Goal: Check status: Check status

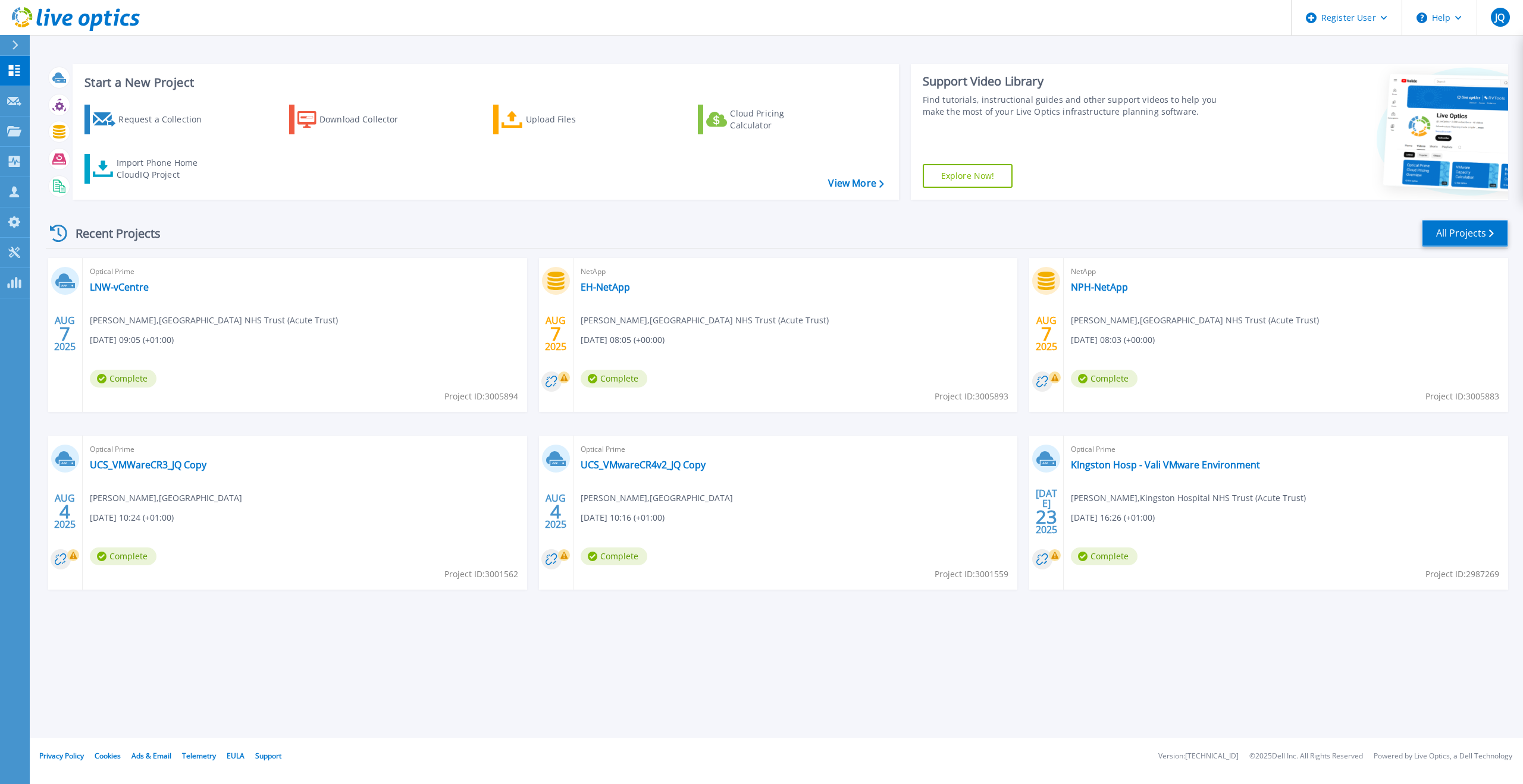
click at [1447, 232] on link "All Projects" at bounding box center [1465, 233] width 86 height 27
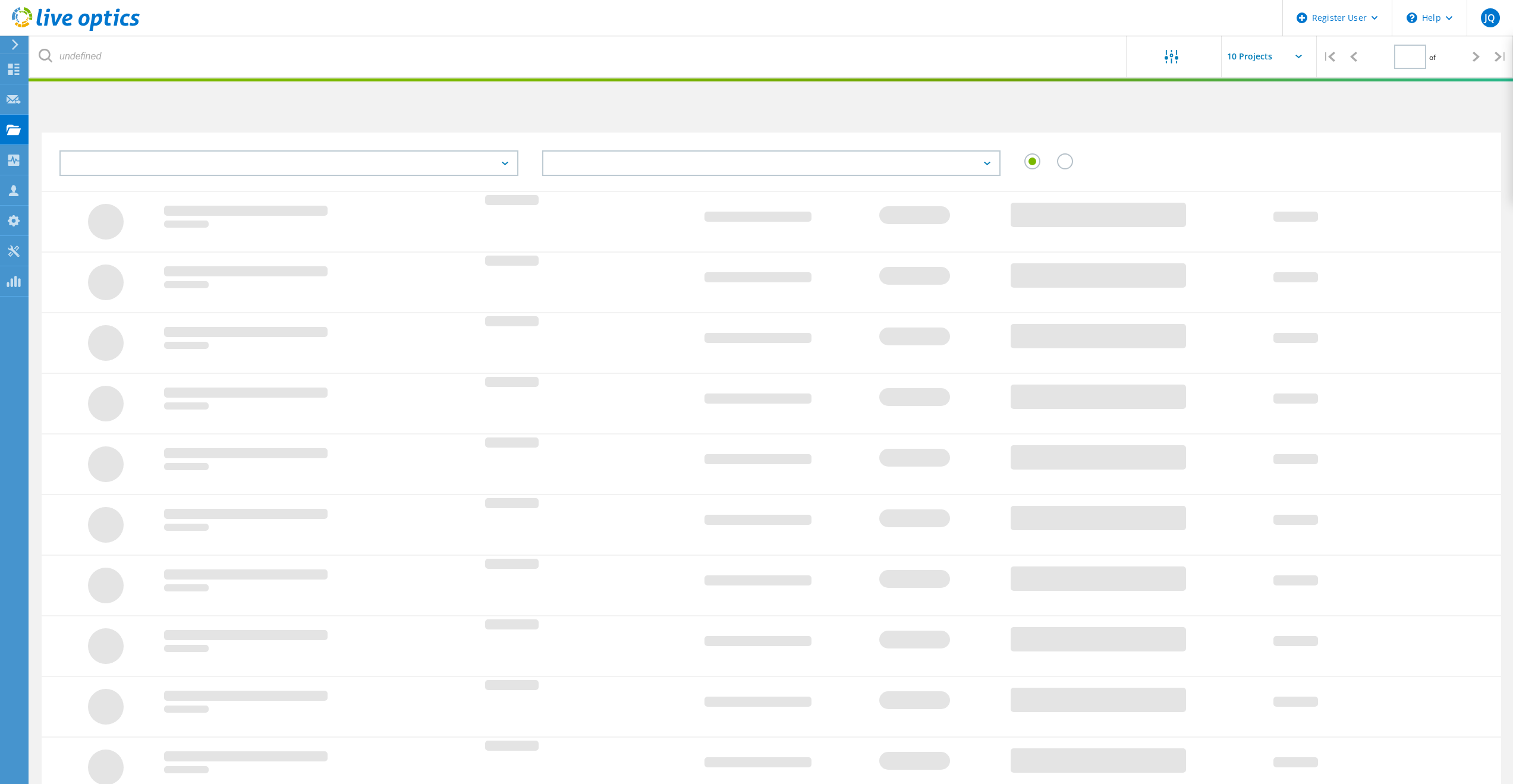
type input "1"
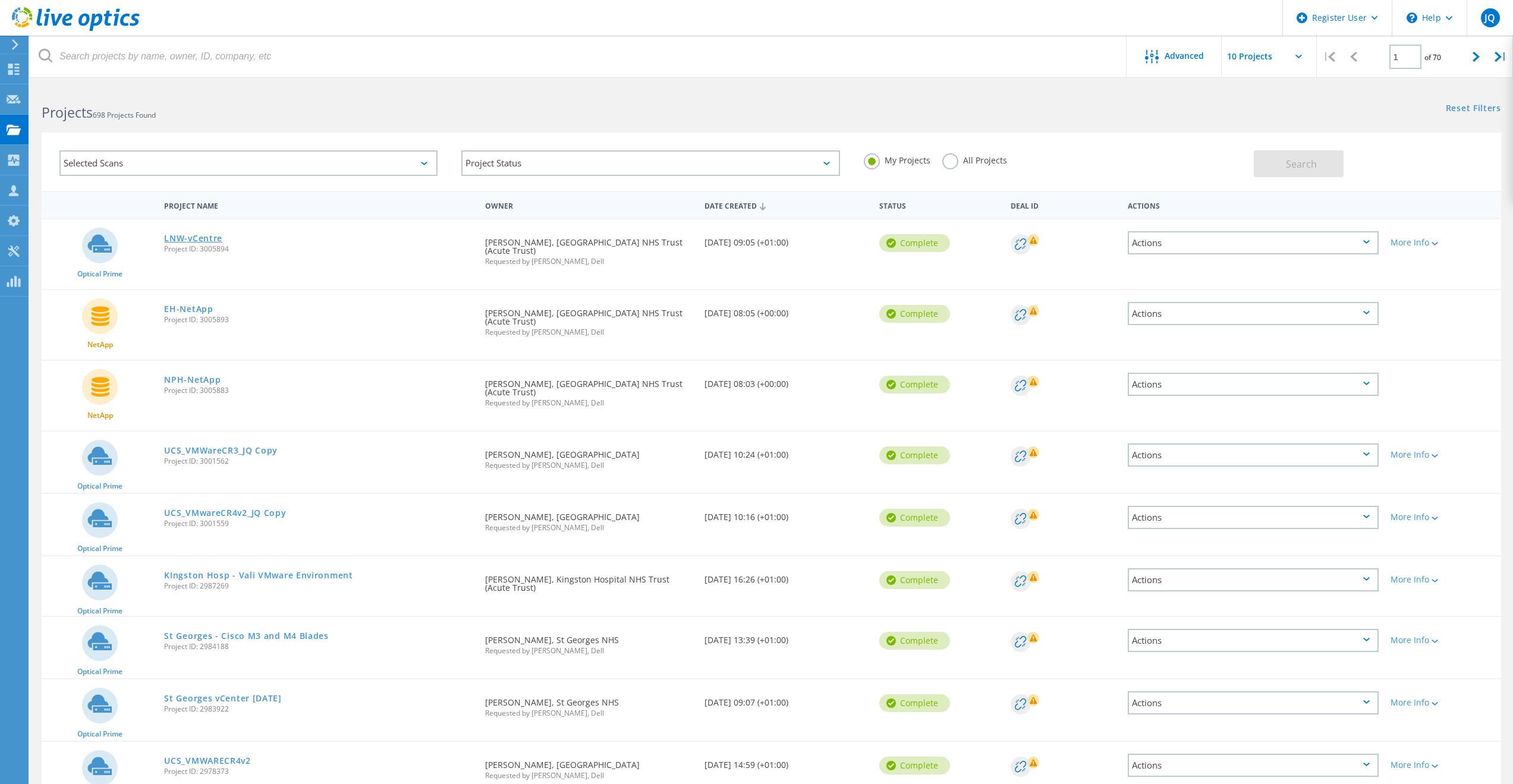
click at [203, 236] on link "LNW-vCentre" at bounding box center [193, 238] width 58 height 8
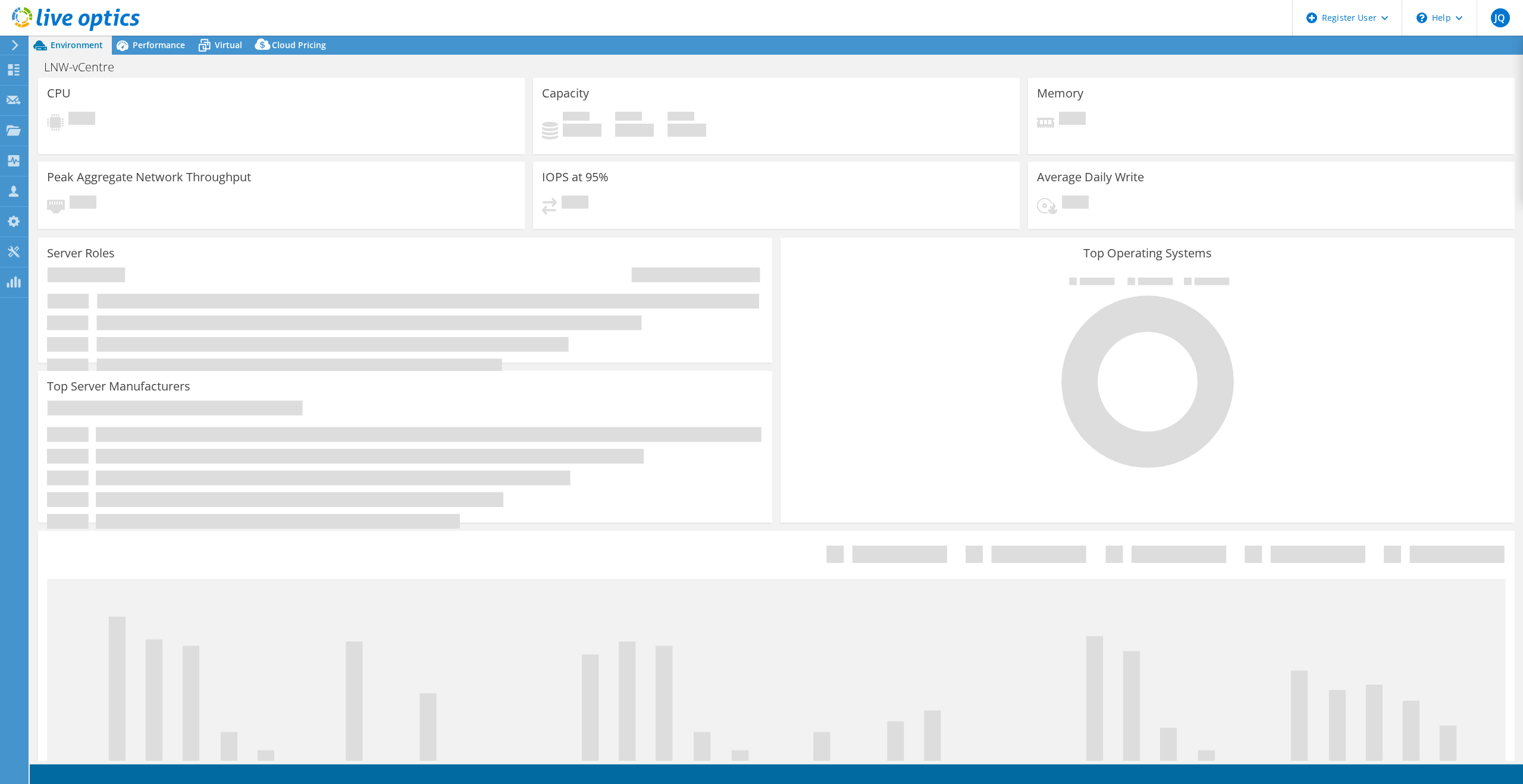
select select "USD"
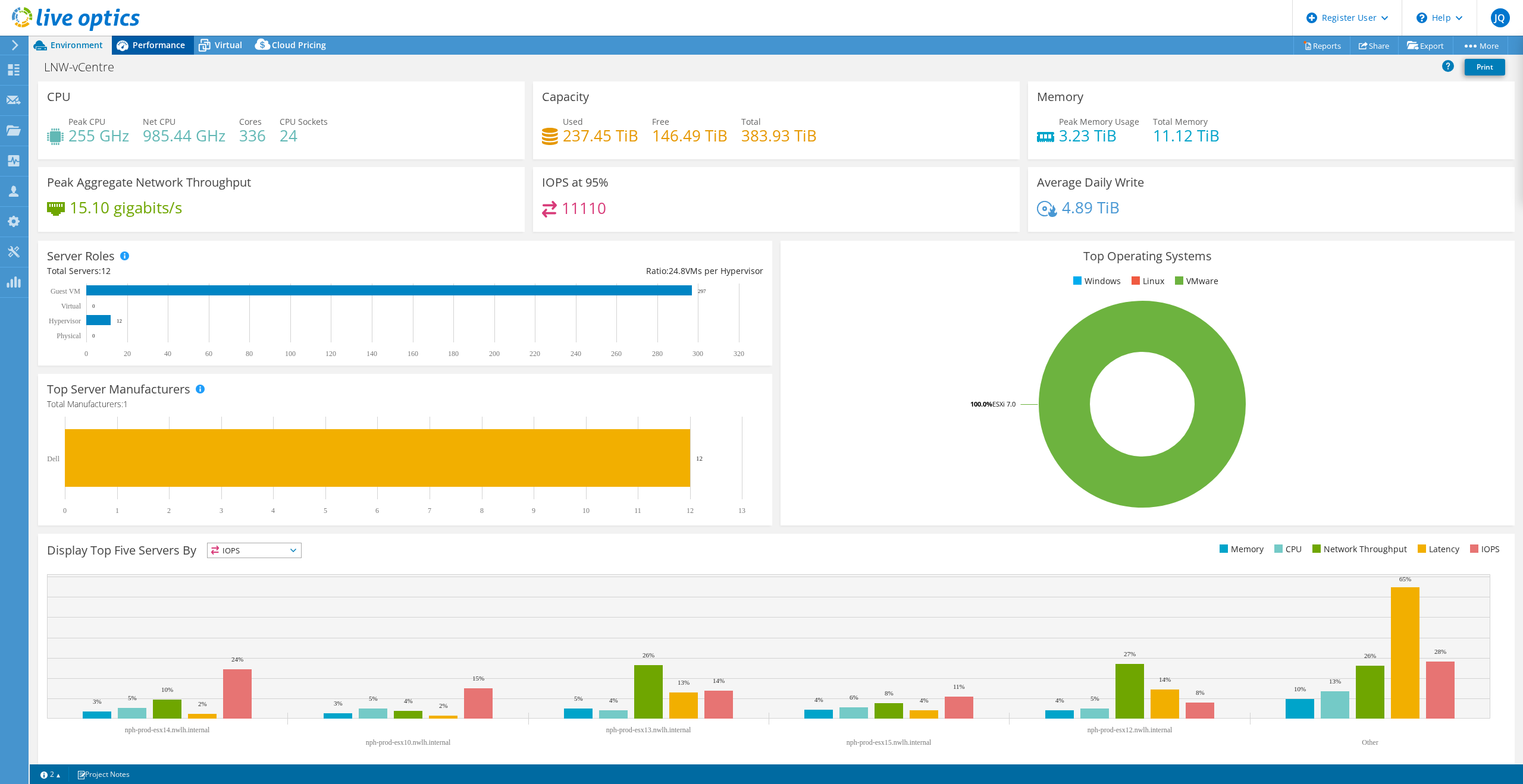
click at [162, 51] on div "Performance" at bounding box center [153, 45] width 82 height 19
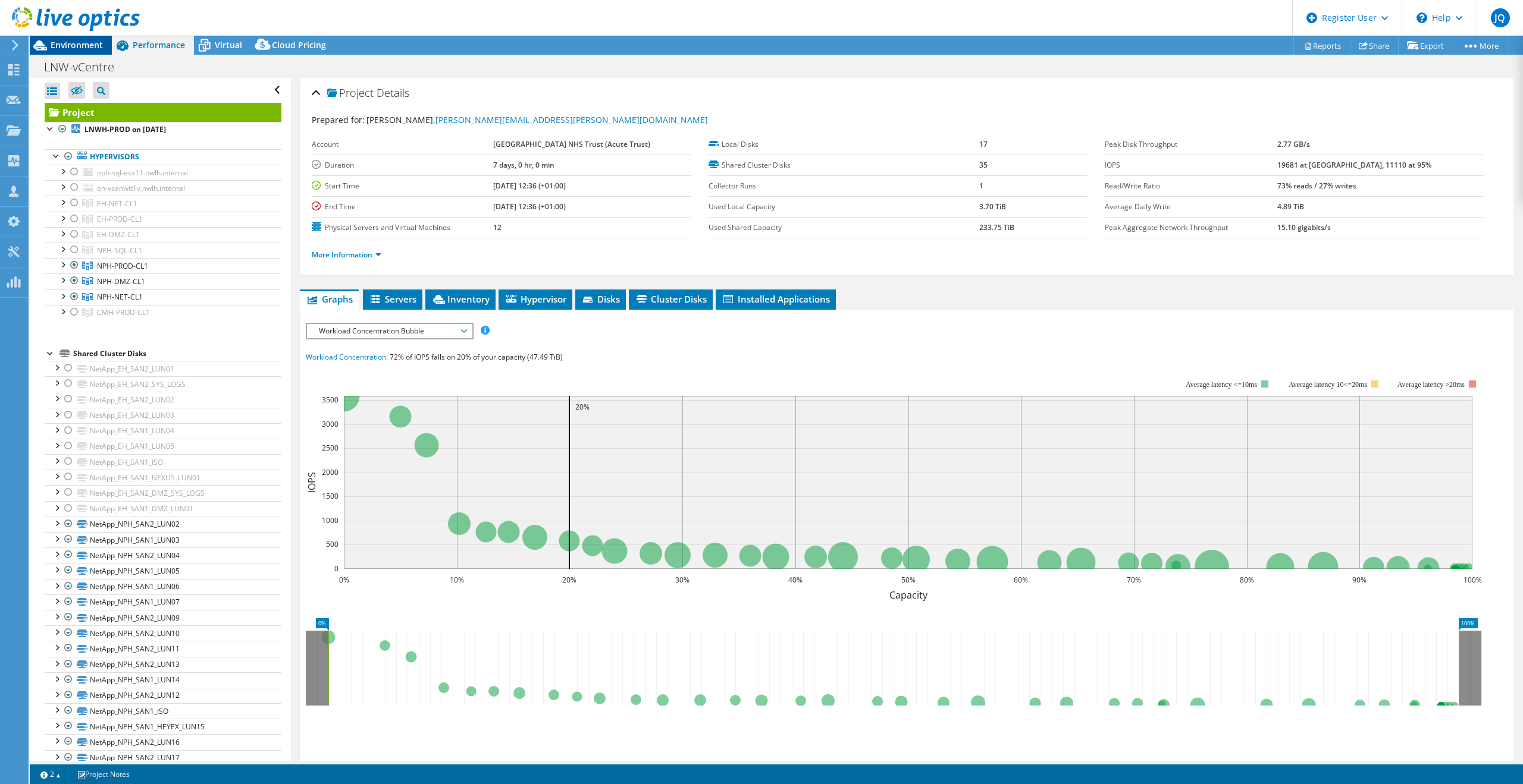
click at [84, 44] on span "Environment" at bounding box center [76, 45] width 52 height 11
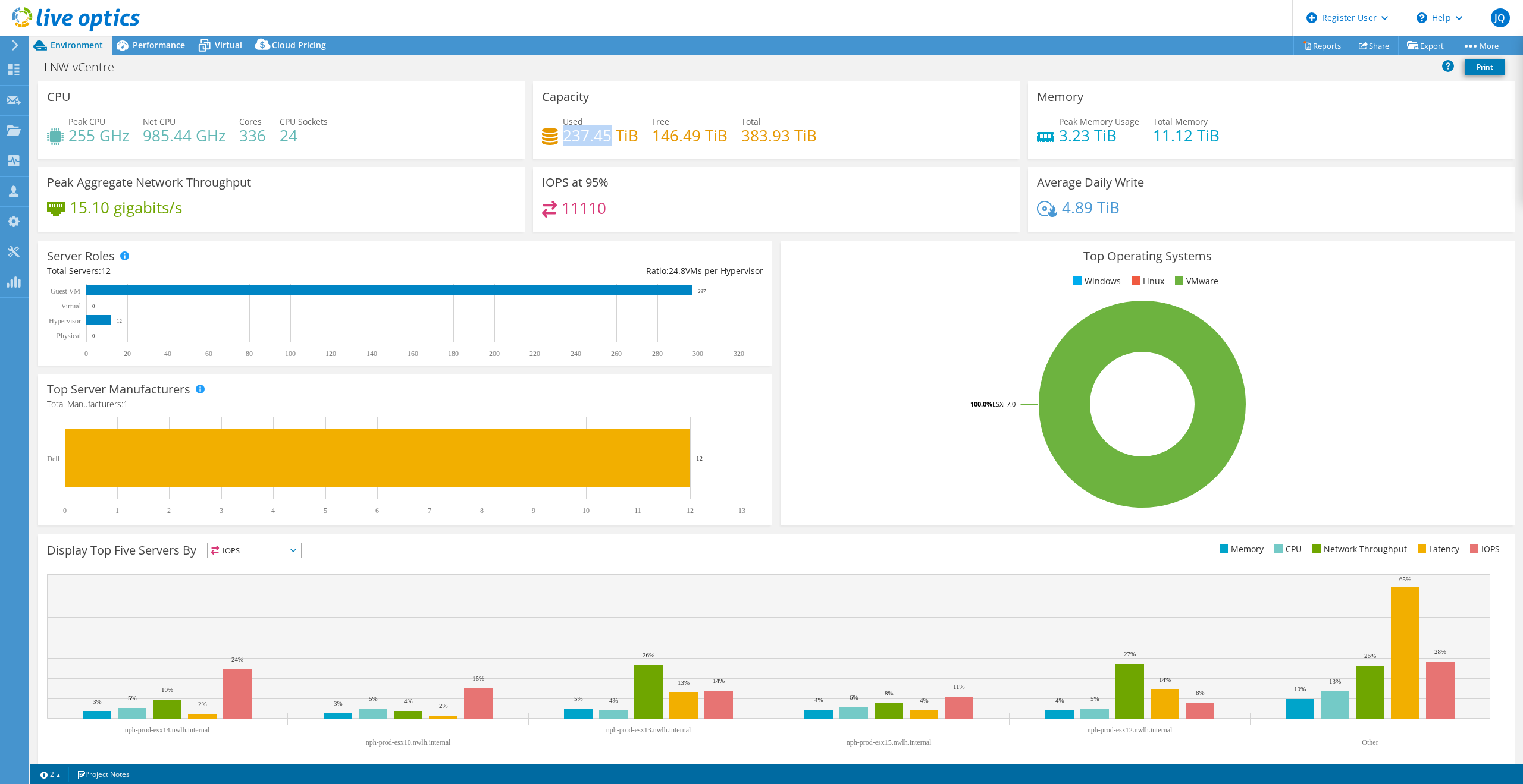
drag, startPoint x: 609, startPoint y: 136, endPoint x: 563, endPoint y: 138, distance: 46.0
click at [563, 138] on h4 "237.45 TiB" at bounding box center [601, 135] width 76 height 13
